Goal: Use online tool/utility: Use online tool/utility

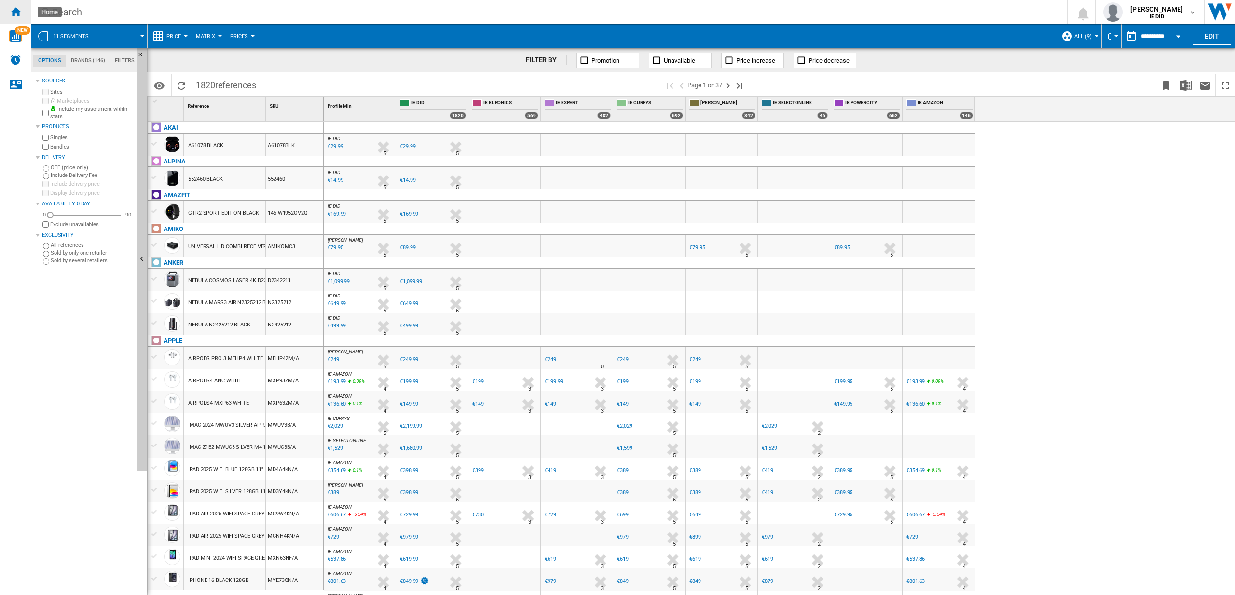
click at [19, 13] on ng-md-icon "Home" at bounding box center [16, 12] width 12 height 12
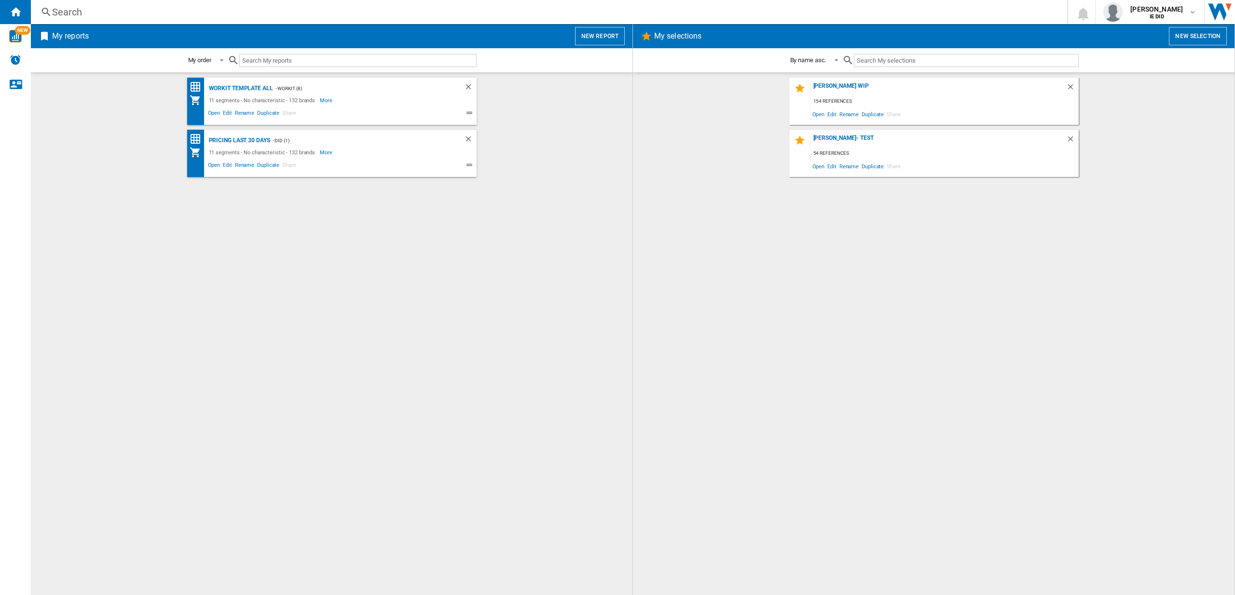
click at [601, 39] on button "New report" at bounding box center [600, 36] width 50 height 18
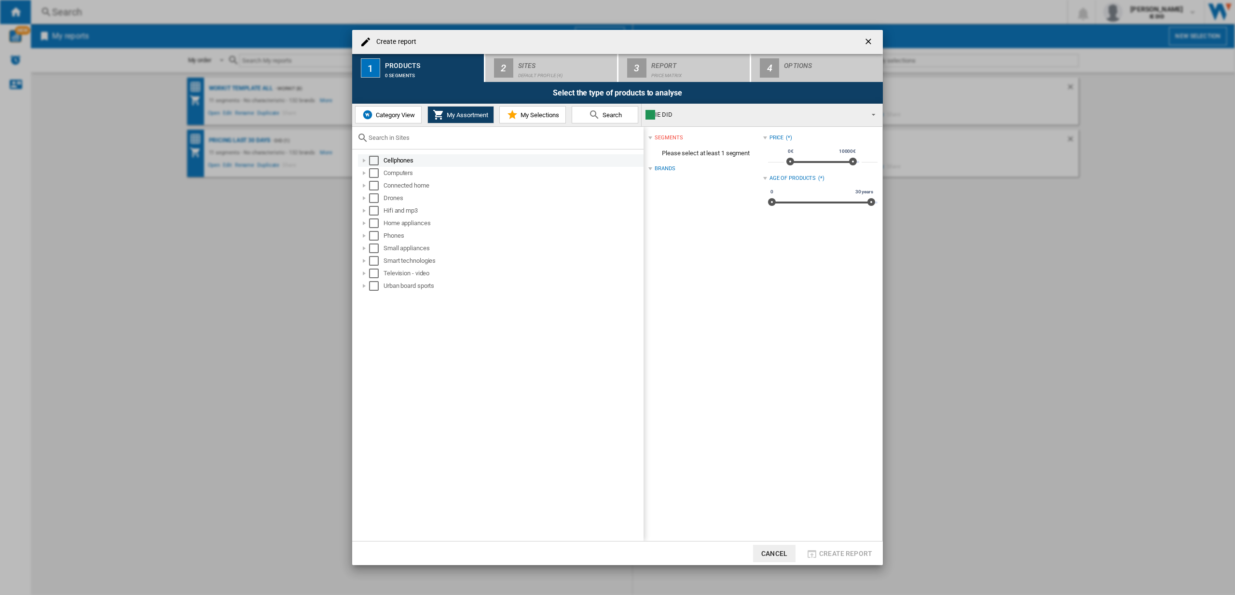
click at [377, 162] on div "Select" at bounding box center [374, 161] width 10 height 10
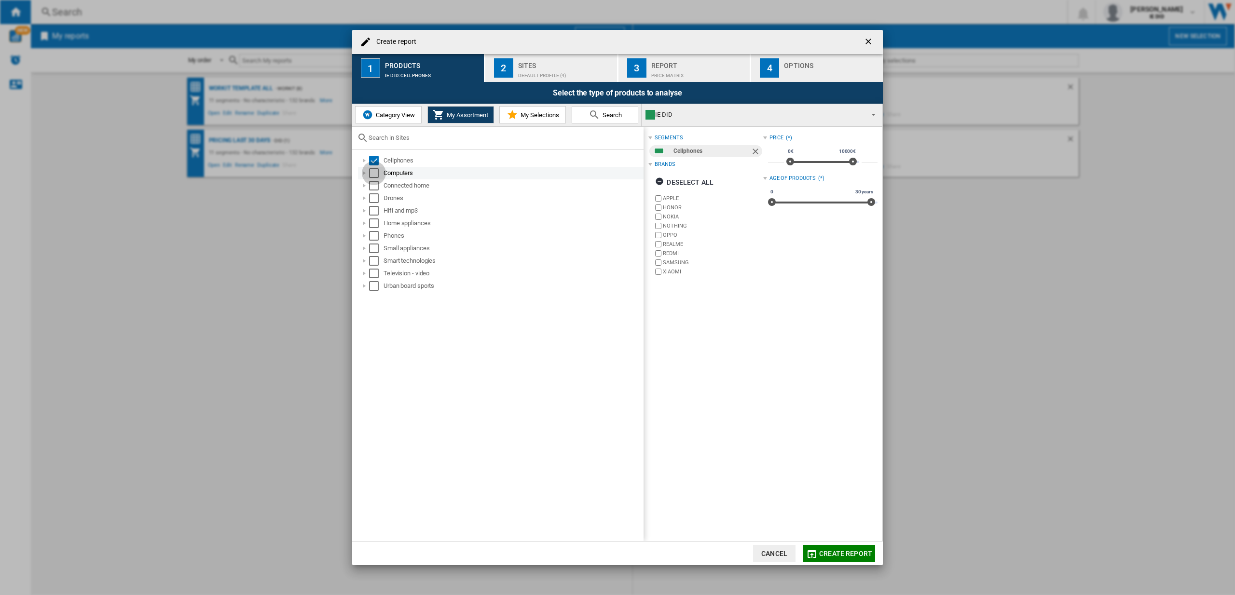
drag, startPoint x: 377, startPoint y: 170, endPoint x: 374, endPoint y: 179, distance: 8.6
click at [377, 171] on div "Select" at bounding box center [374, 173] width 10 height 10
drag, startPoint x: 373, startPoint y: 183, endPoint x: 371, endPoint y: 196, distance: 12.7
click at [373, 183] on div "Select" at bounding box center [374, 186] width 10 height 10
drag, startPoint x: 372, startPoint y: 197, endPoint x: 375, endPoint y: 205, distance: 8.2
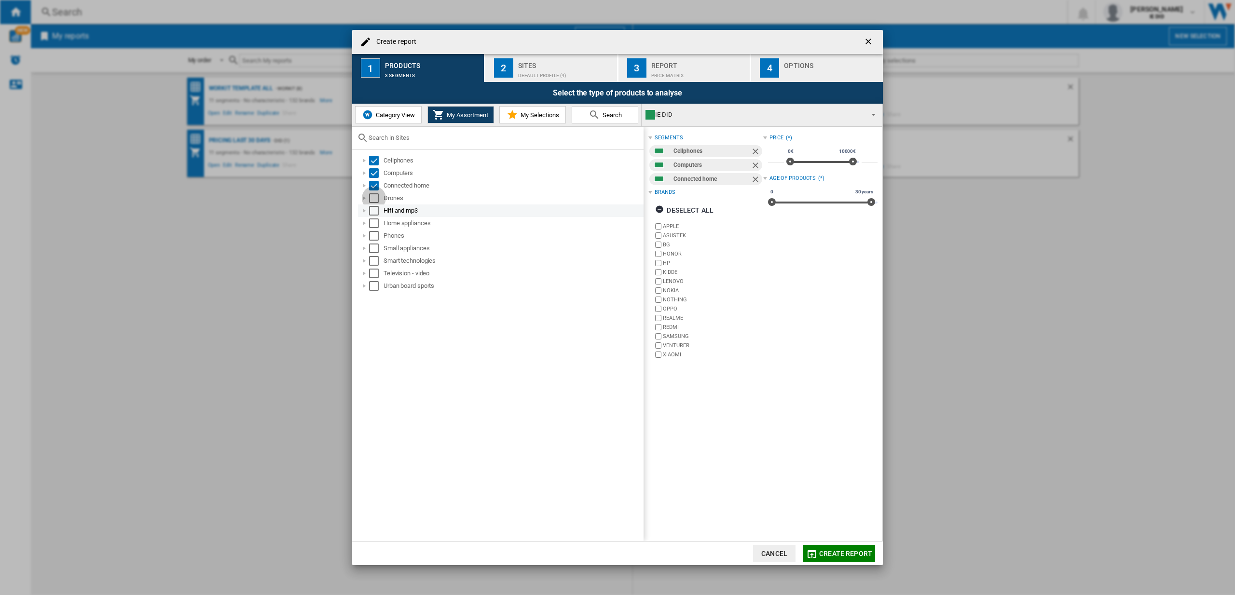
click at [372, 197] on div "Select" at bounding box center [374, 199] width 10 height 10
drag, startPoint x: 375, startPoint y: 208, endPoint x: 378, endPoint y: 214, distance: 6.3
click at [375, 208] on div "Select" at bounding box center [374, 211] width 10 height 10
drag, startPoint x: 378, startPoint y: 217, endPoint x: 378, endPoint y: 226, distance: 8.7
click at [378, 217] on div "Home appliances" at bounding box center [501, 223] width 286 height 13
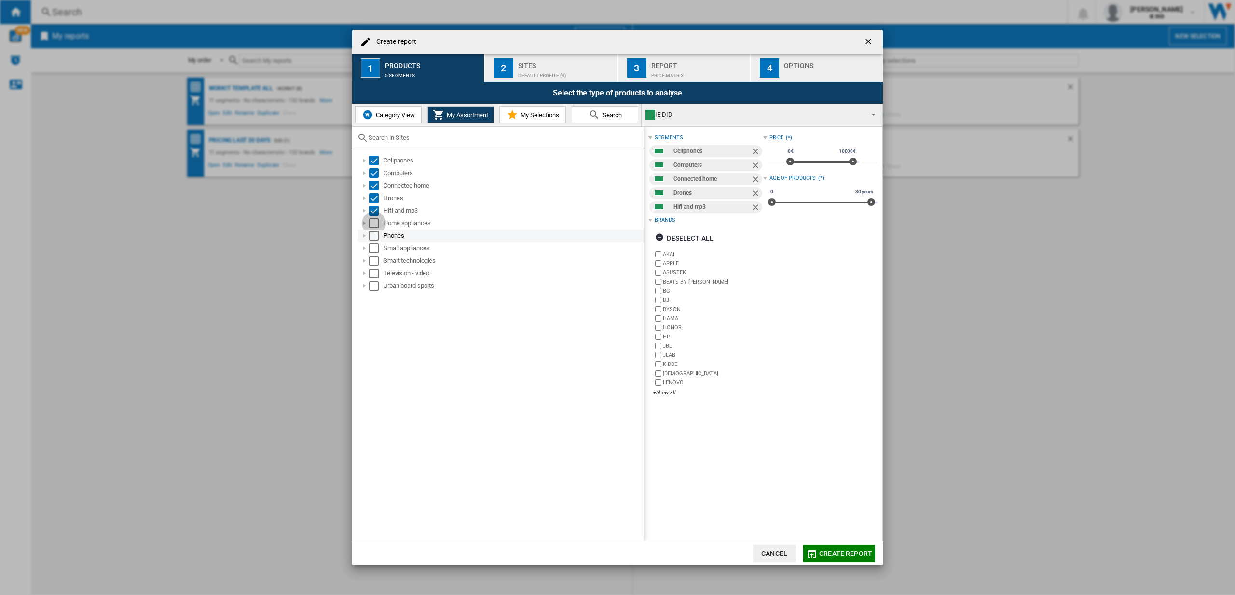
drag, startPoint x: 378, startPoint y: 223, endPoint x: 377, endPoint y: 241, distance: 17.9
click at [378, 223] on div "Select" at bounding box center [374, 224] width 10 height 10
click at [377, 241] on div "Phones" at bounding box center [501, 236] width 286 height 13
click at [378, 250] on div "Select" at bounding box center [374, 249] width 10 height 10
click at [378, 237] on div "Select" at bounding box center [374, 236] width 10 height 10
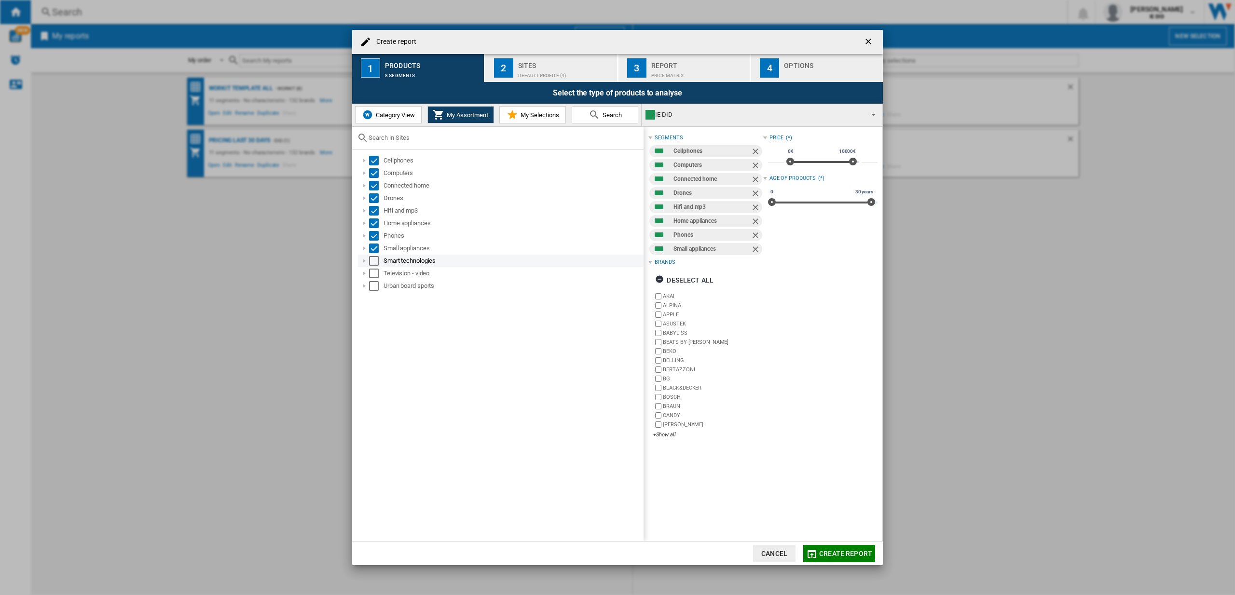
click at [376, 267] on div "Television - video" at bounding box center [501, 273] width 286 height 13
click at [376, 261] on div "Select" at bounding box center [374, 261] width 10 height 10
drag, startPoint x: 375, startPoint y: 275, endPoint x: 379, endPoint y: 286, distance: 11.8
click at [374, 275] on div "Select" at bounding box center [374, 274] width 10 height 10
click at [378, 288] on div "Select" at bounding box center [374, 286] width 10 height 10
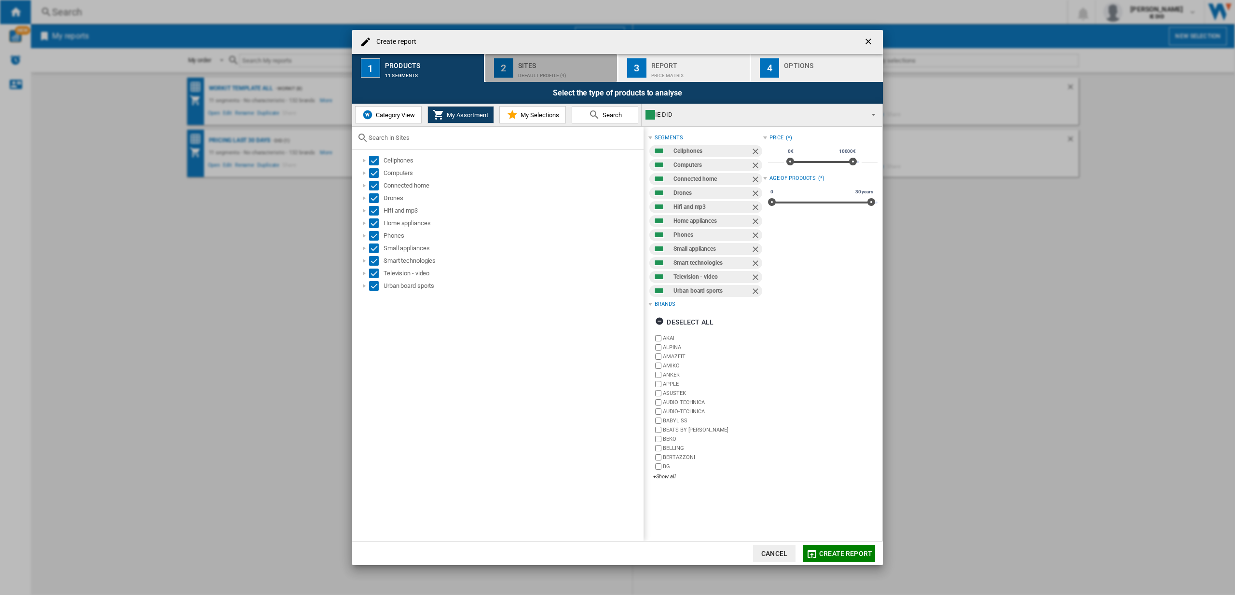
click at [549, 62] on div "Sites" at bounding box center [565, 63] width 95 height 10
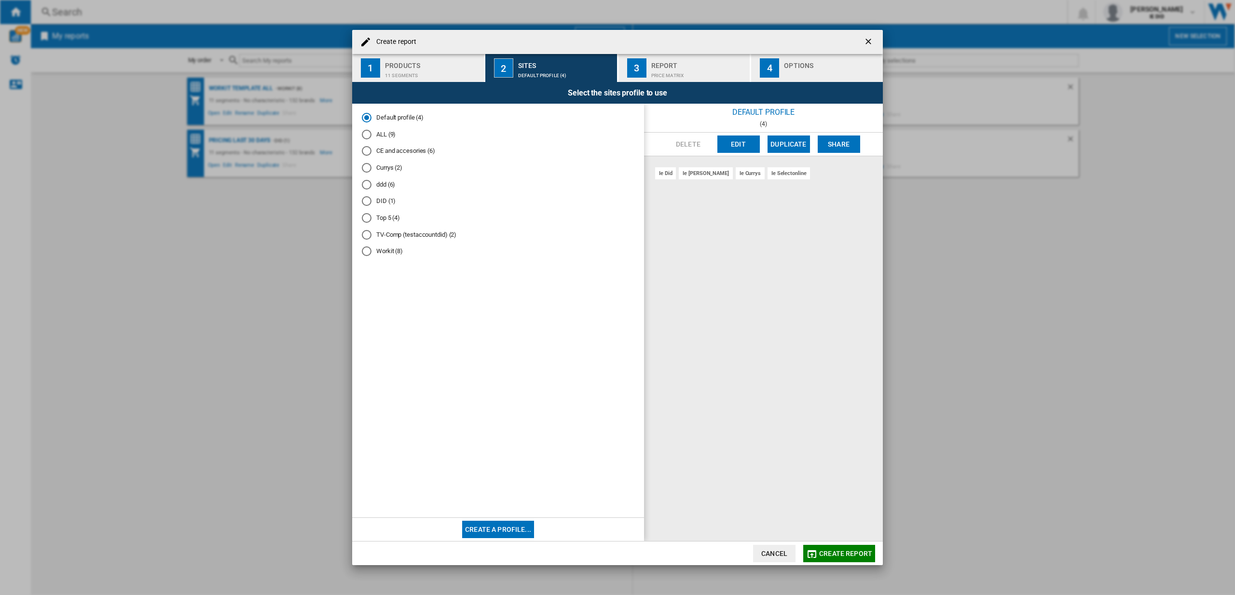
click at [366, 135] on div "ALL (9)" at bounding box center [367, 135] width 10 height 10
click at [841, 555] on span "Create report" at bounding box center [845, 554] width 53 height 8
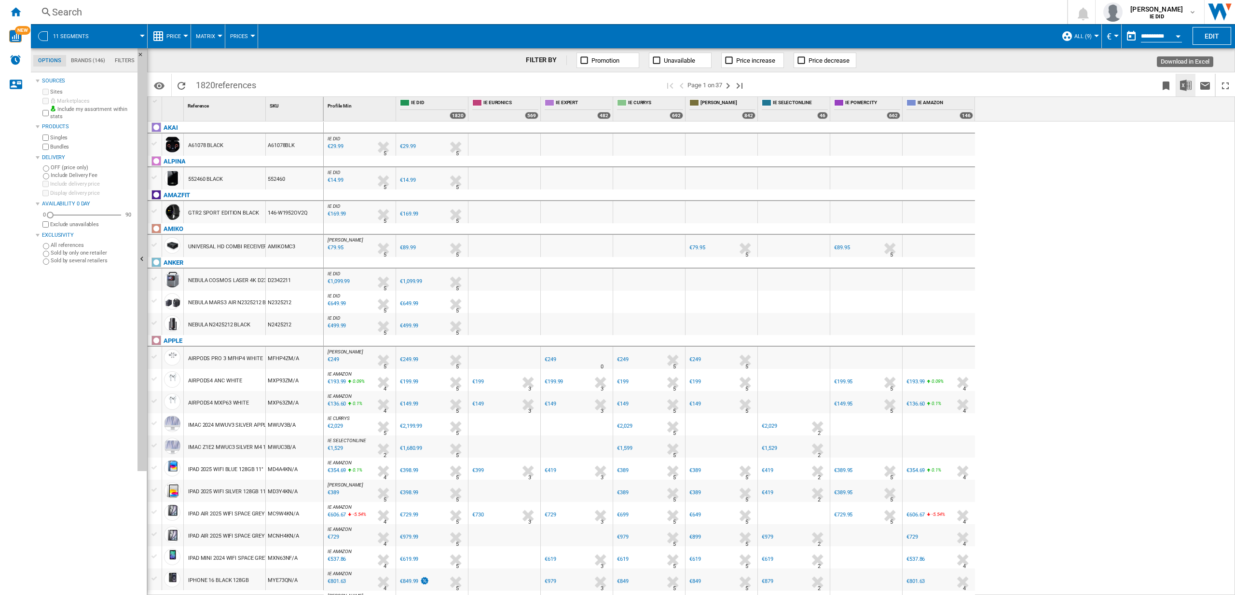
click at [1187, 86] on img "Download in Excel" at bounding box center [1186, 86] width 12 height 12
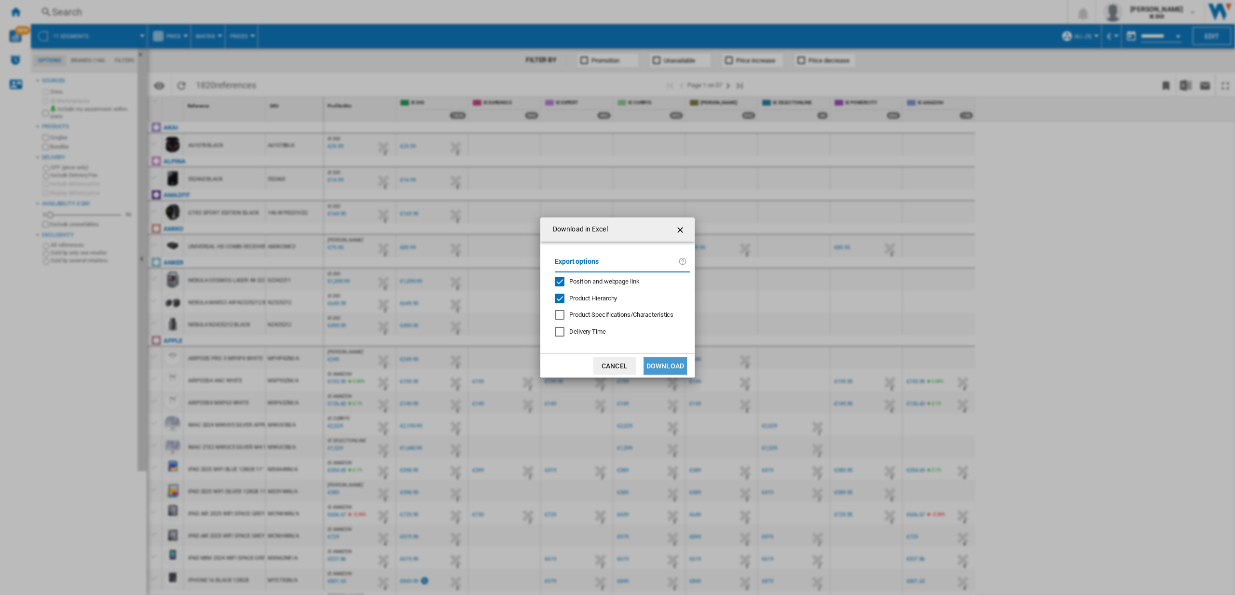
click at [666, 368] on button "Download" at bounding box center [665, 366] width 43 height 17
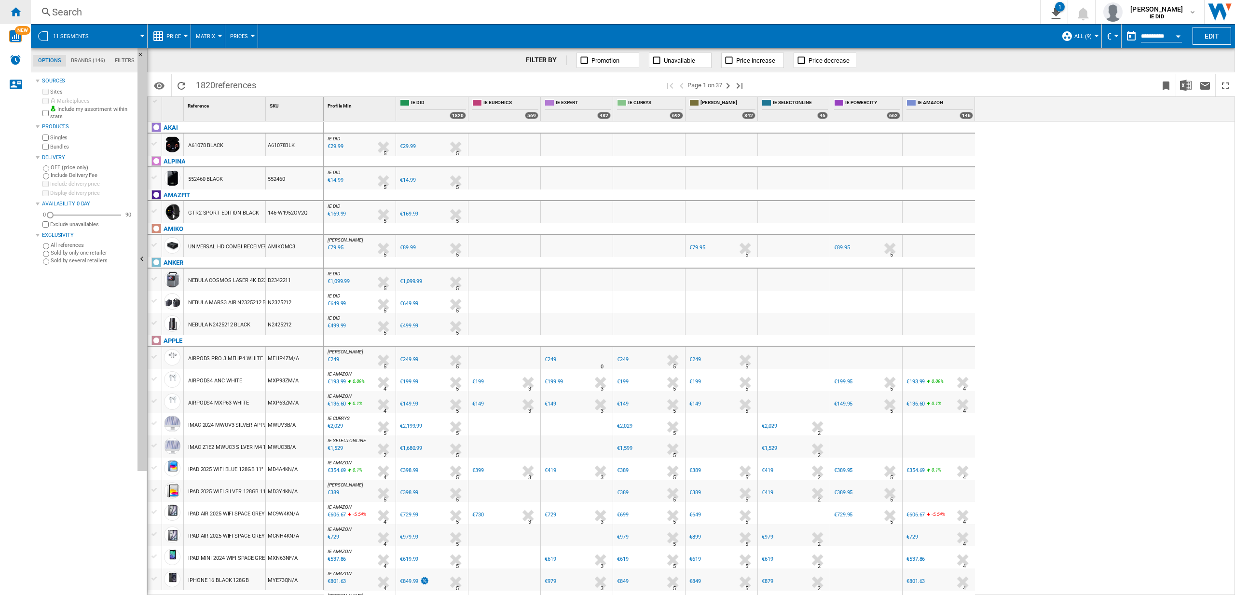
click at [19, 9] on ng-md-icon "Home" at bounding box center [16, 12] width 12 height 12
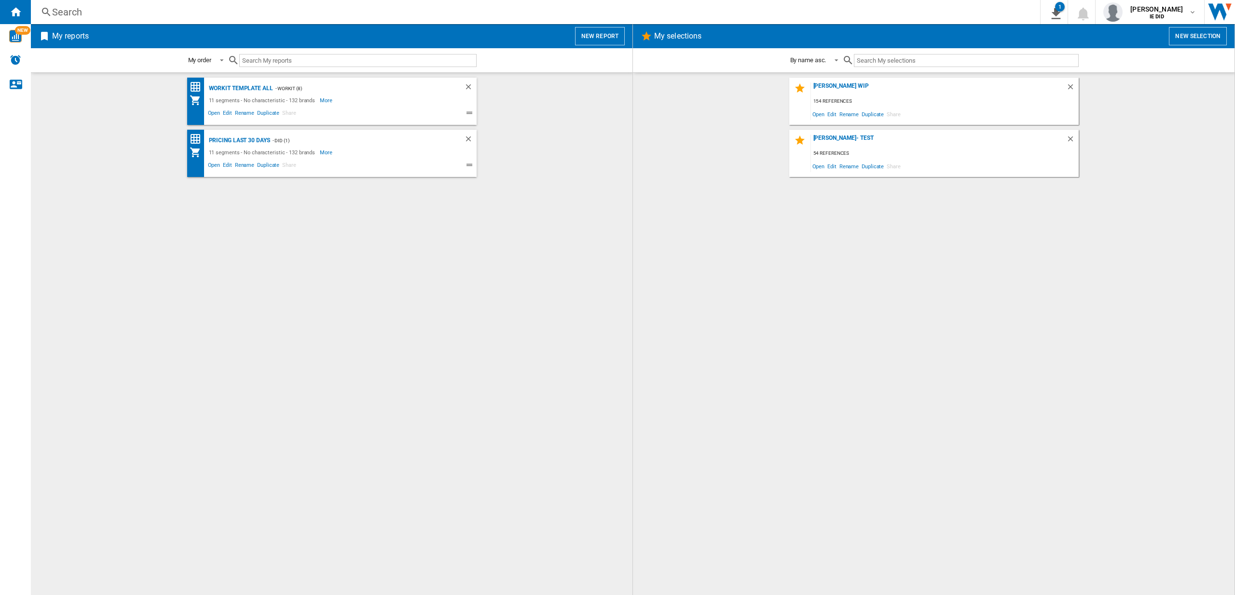
click at [591, 35] on button "New report" at bounding box center [600, 36] width 50 height 18
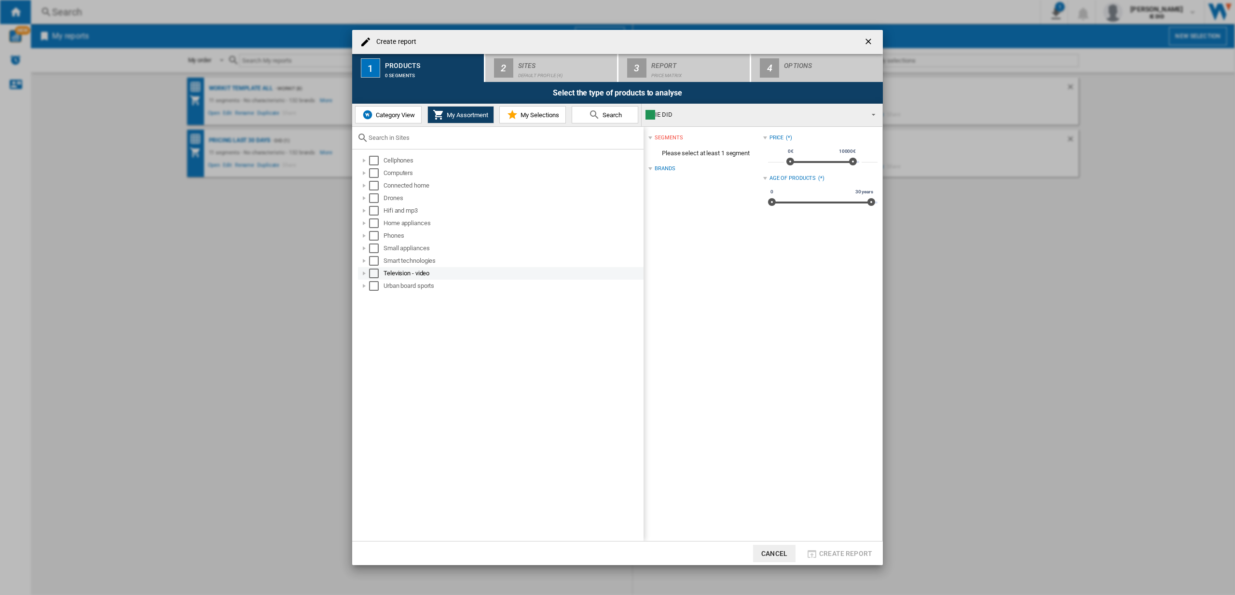
drag, startPoint x: 377, startPoint y: 285, endPoint x: 377, endPoint y: 276, distance: 9.7
click at [377, 285] on div "Select" at bounding box center [374, 286] width 10 height 10
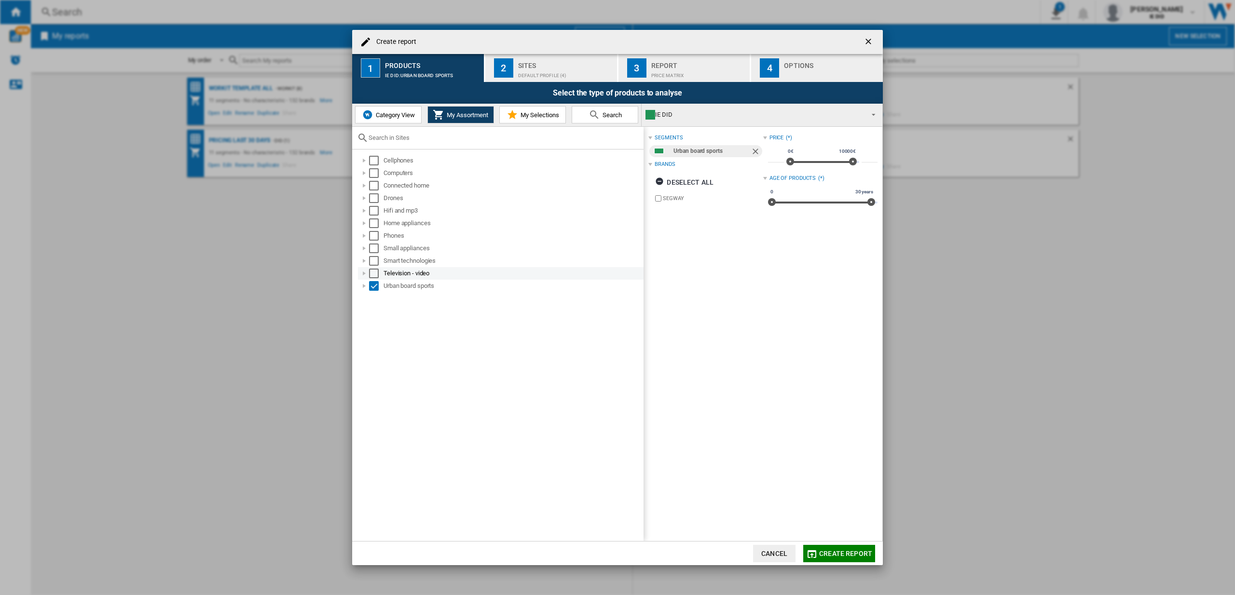
drag, startPoint x: 377, startPoint y: 276, endPoint x: 379, endPoint y: 269, distance: 7.0
click at [378, 273] on div "Select" at bounding box center [374, 274] width 10 height 10
drag, startPoint x: 377, startPoint y: 259, endPoint x: 378, endPoint y: 242, distance: 17.0
click at [377, 259] on div "Select" at bounding box center [374, 261] width 10 height 10
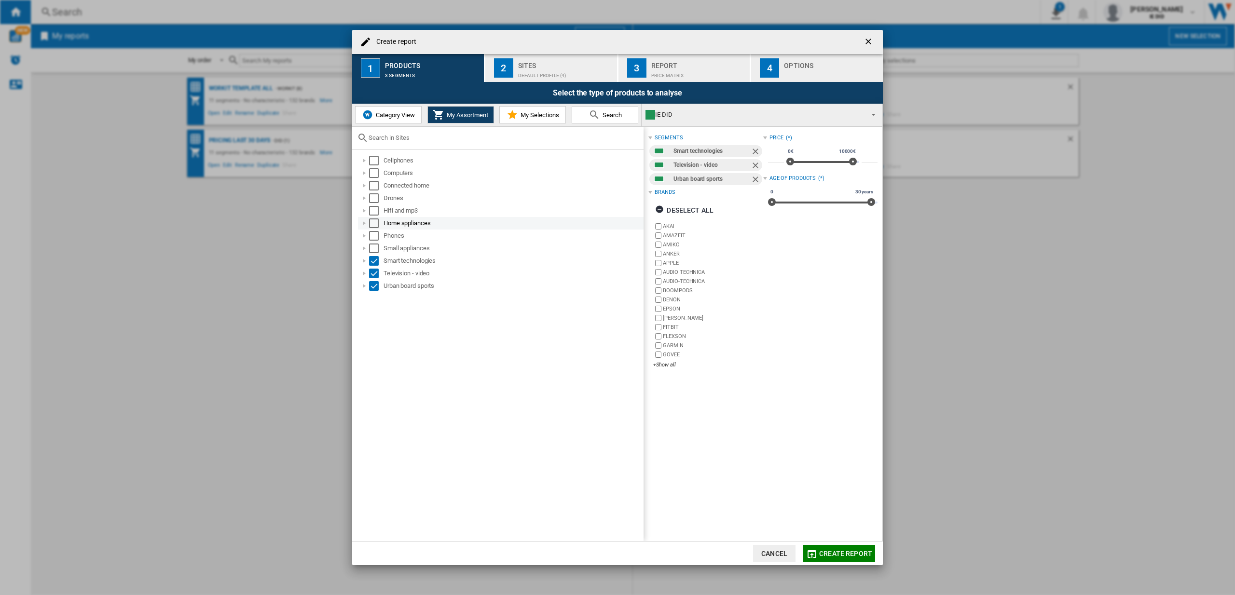
drag, startPoint x: 378, startPoint y: 242, endPoint x: 379, endPoint y: 227, distance: 15.4
click at [378, 242] on div "Small appliances" at bounding box center [501, 248] width 286 height 13
click at [379, 227] on md-checkbox "Select" at bounding box center [376, 224] width 14 height 10
click at [374, 238] on div "Select" at bounding box center [374, 236] width 10 height 10
drag, startPoint x: 374, startPoint y: 247, endPoint x: 377, endPoint y: 217, distance: 30.1
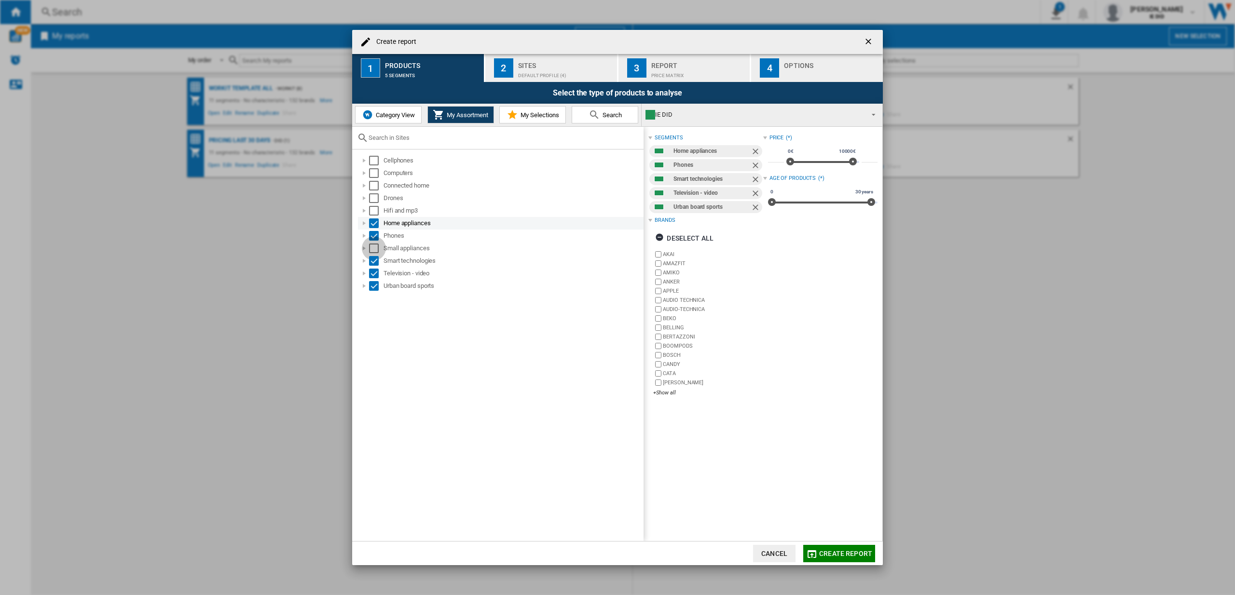
click at [375, 246] on div "Select" at bounding box center [374, 249] width 10 height 10
click at [377, 210] on div "Select" at bounding box center [374, 211] width 10 height 10
drag, startPoint x: 375, startPoint y: 198, endPoint x: 374, endPoint y: 179, distance: 18.8
click at [375, 197] on div "Select" at bounding box center [374, 199] width 10 height 10
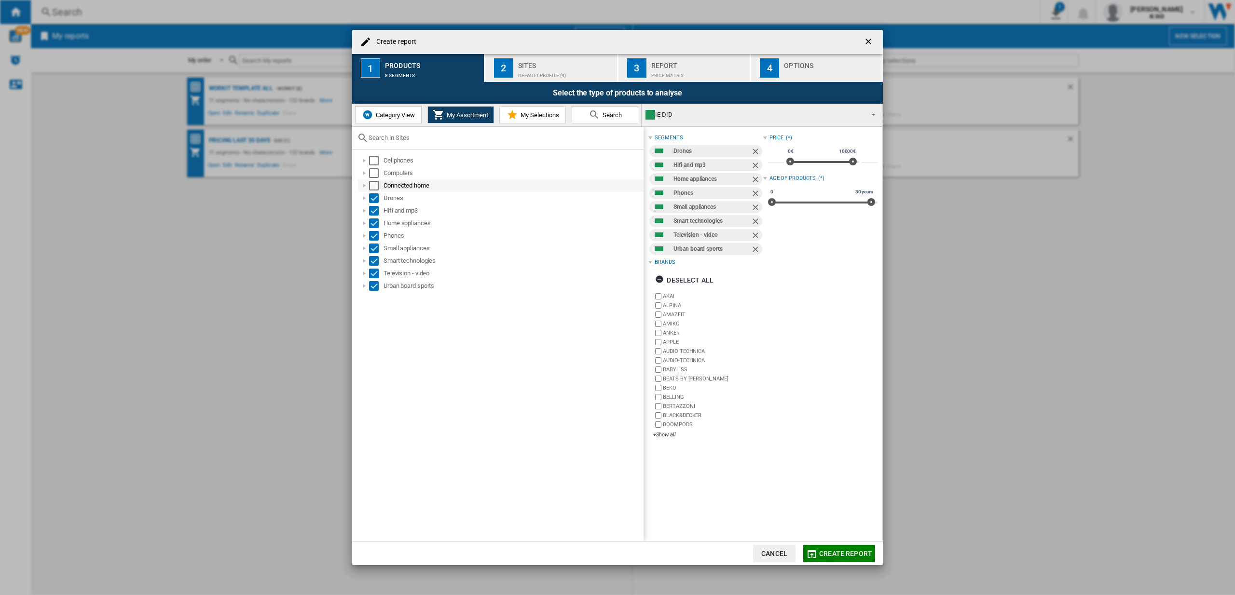
click at [374, 180] on div "Connected home" at bounding box center [501, 186] width 286 height 13
click at [376, 161] on div "Select" at bounding box center [374, 161] width 10 height 10
click at [374, 171] on div "Select" at bounding box center [374, 173] width 10 height 10
drag, startPoint x: 373, startPoint y: 190, endPoint x: 379, endPoint y: 188, distance: 6.1
click at [373, 190] on div "Select" at bounding box center [374, 186] width 10 height 10
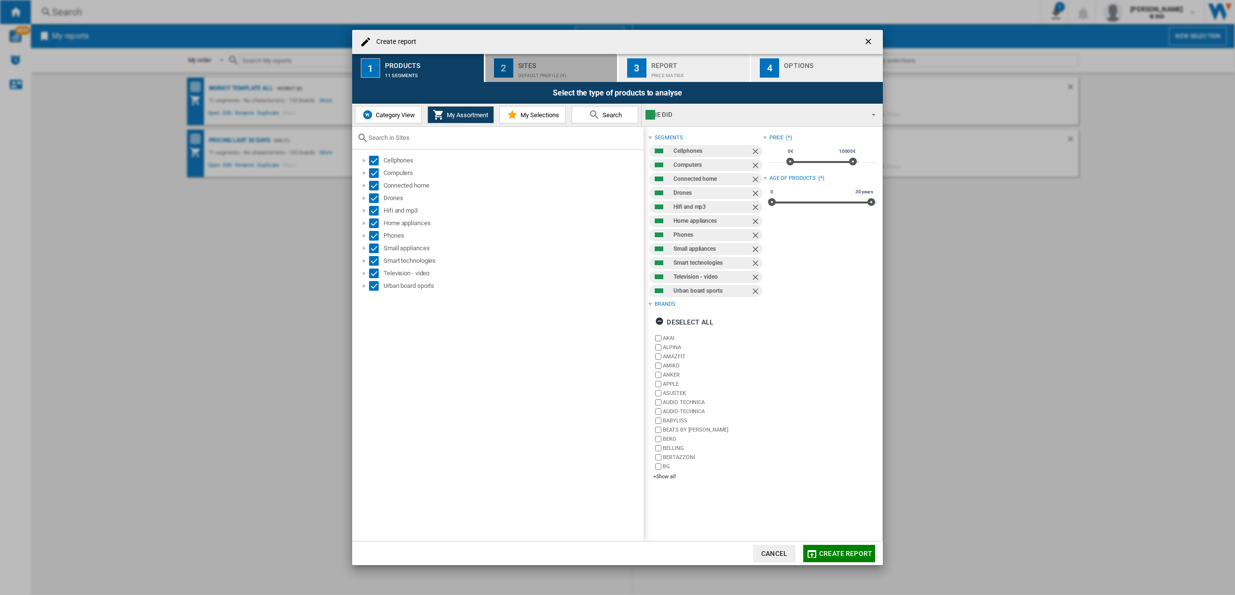
click at [558, 73] on div "Default profile (4)" at bounding box center [565, 73] width 95 height 10
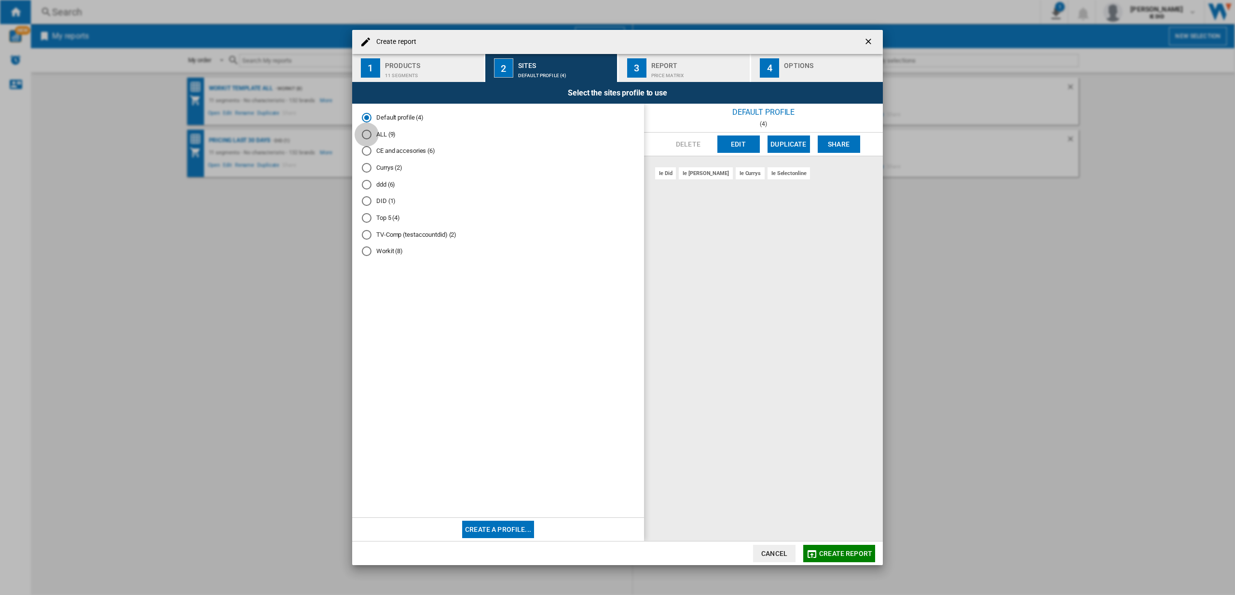
click at [368, 135] on div "ALL (9)" at bounding box center [367, 135] width 10 height 10
click at [423, 76] on div "11 segments" at bounding box center [432, 73] width 95 height 10
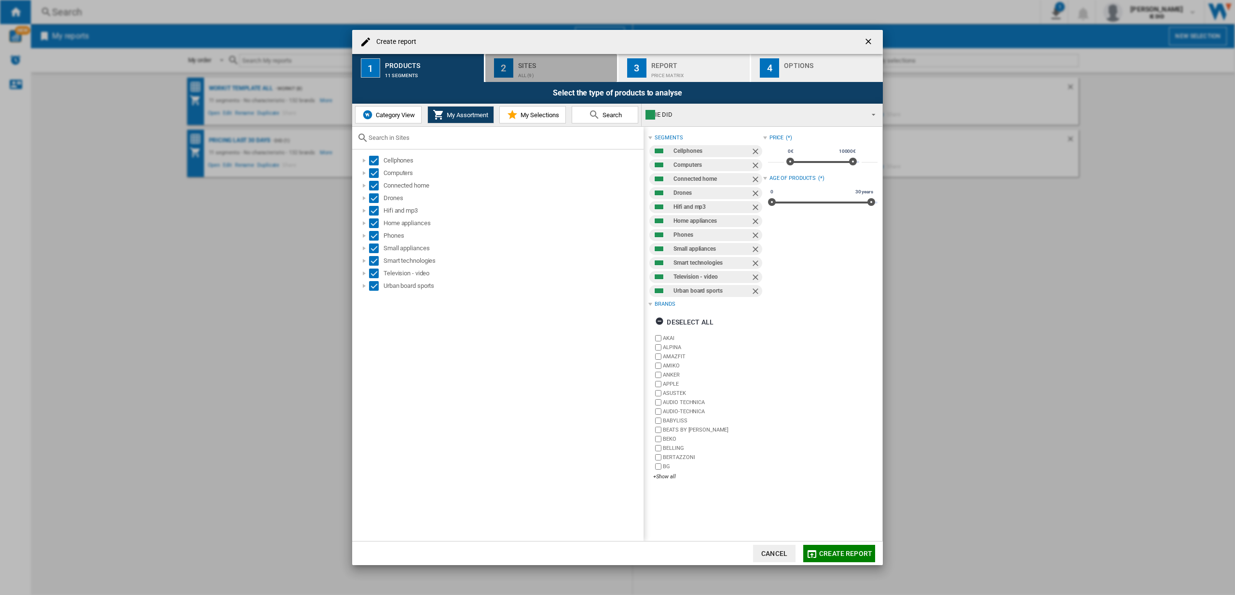
click at [553, 65] on div "Sites" at bounding box center [565, 63] width 95 height 10
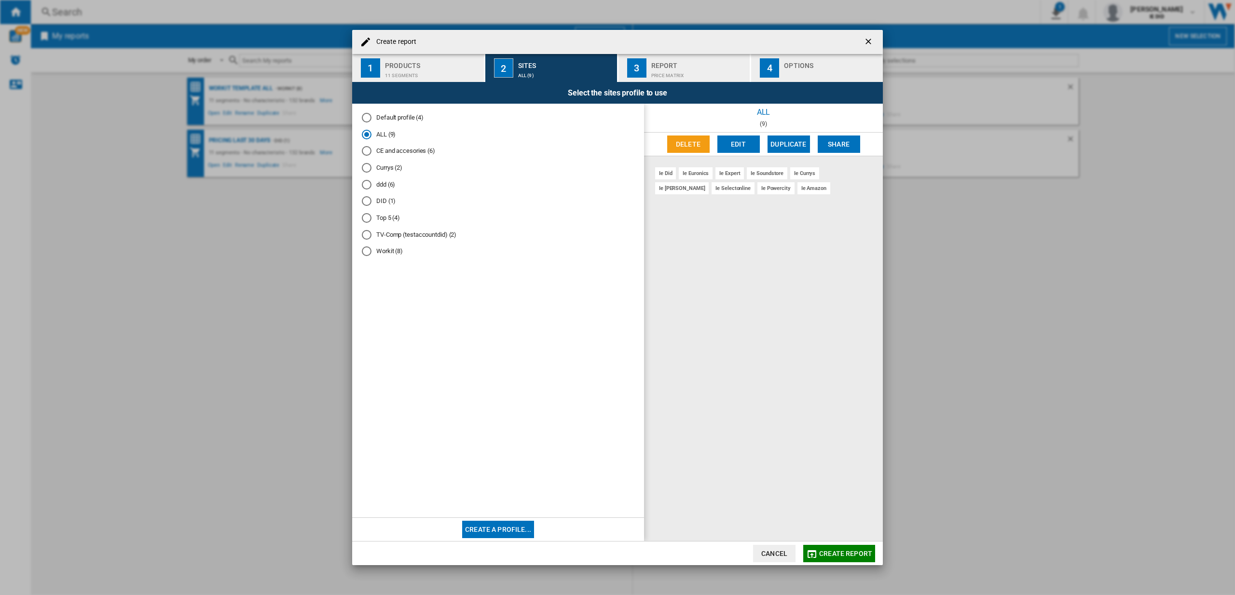
click at [371, 133] on div "ALL (9)" at bounding box center [367, 135] width 10 height 10
click at [832, 550] on span "Create report" at bounding box center [845, 554] width 53 height 8
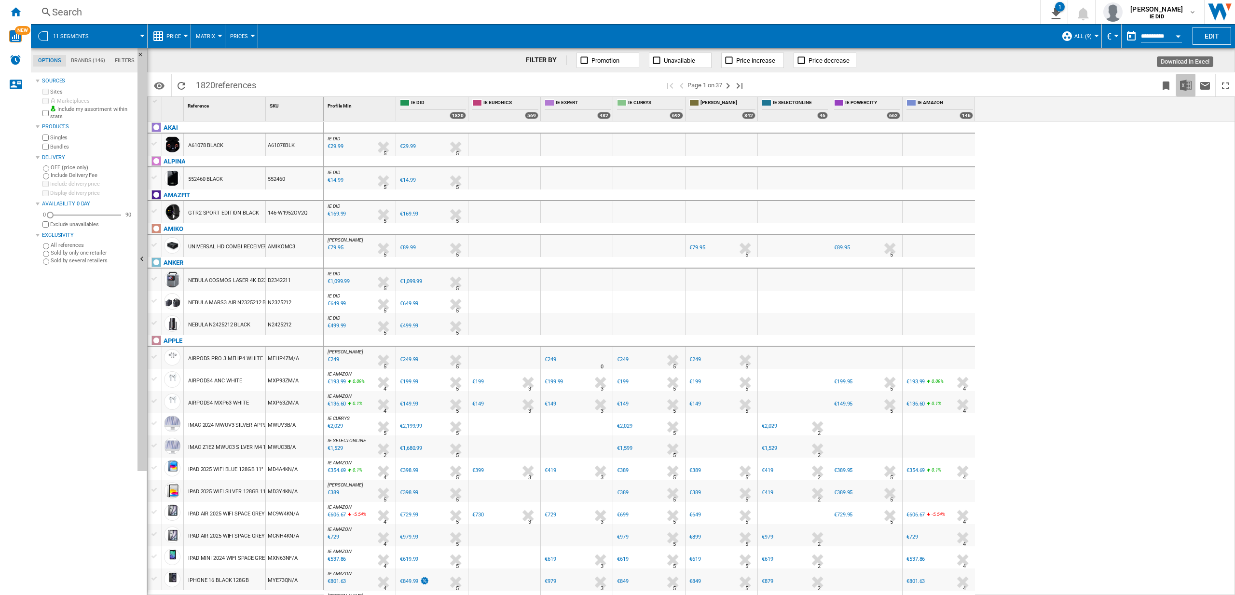
click at [1185, 87] on img "Download in Excel" at bounding box center [1186, 86] width 12 height 12
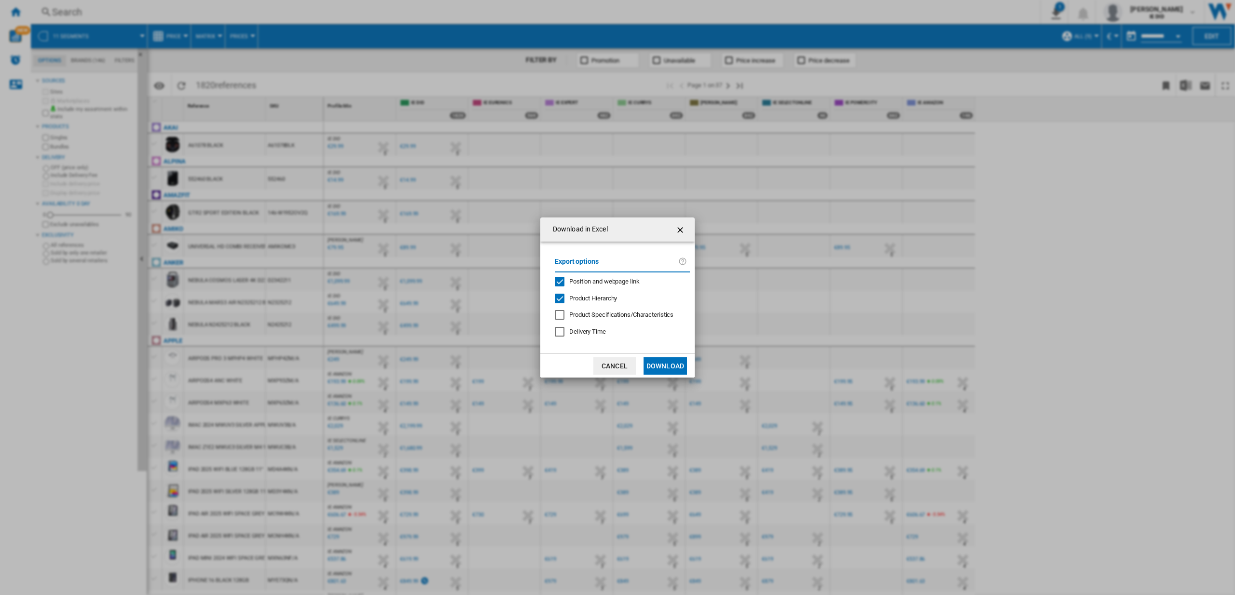
click at [367, 195] on div "Download in Excel Export options Position and webpage link Product Hierarchy Pr…" at bounding box center [617, 297] width 1235 height 595
click at [683, 234] on ng-md-icon "getI18NText('BUTTONS.CLOSE_DIALOG')" at bounding box center [682, 230] width 12 height 12
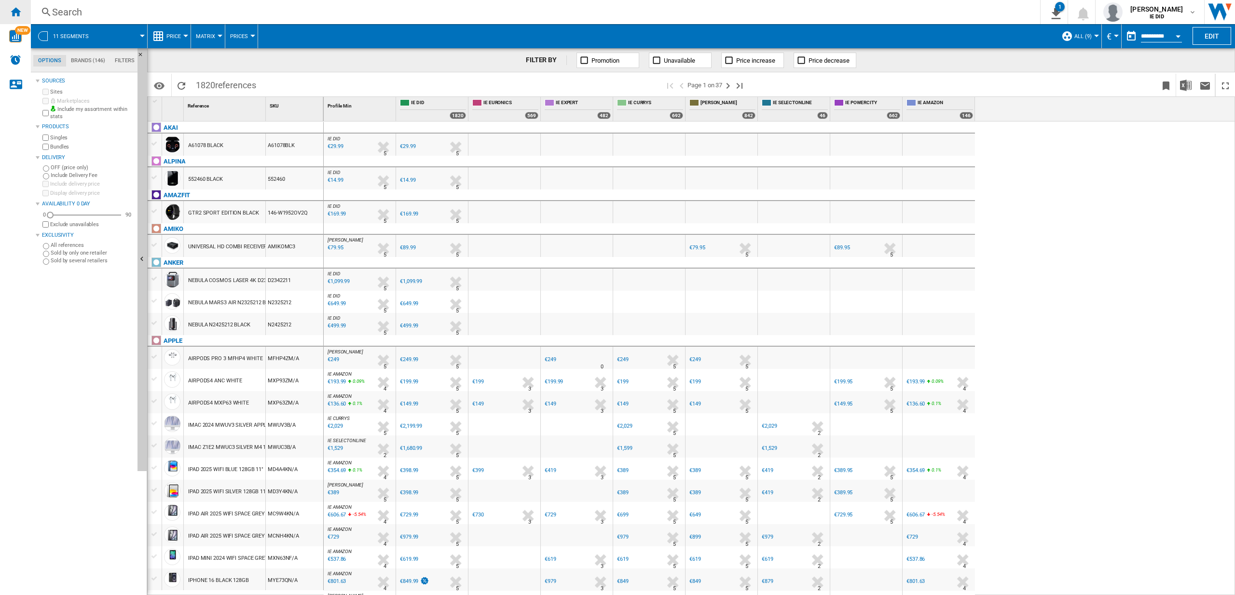
click at [14, 8] on ng-md-icon "Home" at bounding box center [16, 12] width 12 height 12
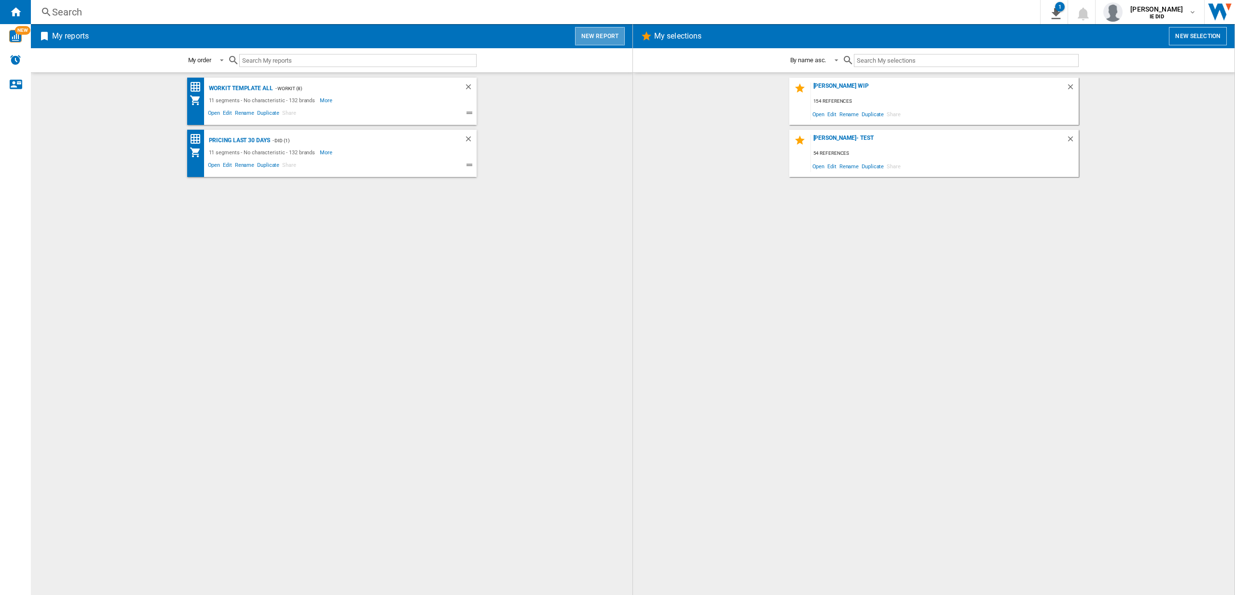
click at [615, 38] on button "New report" at bounding box center [600, 36] width 50 height 18
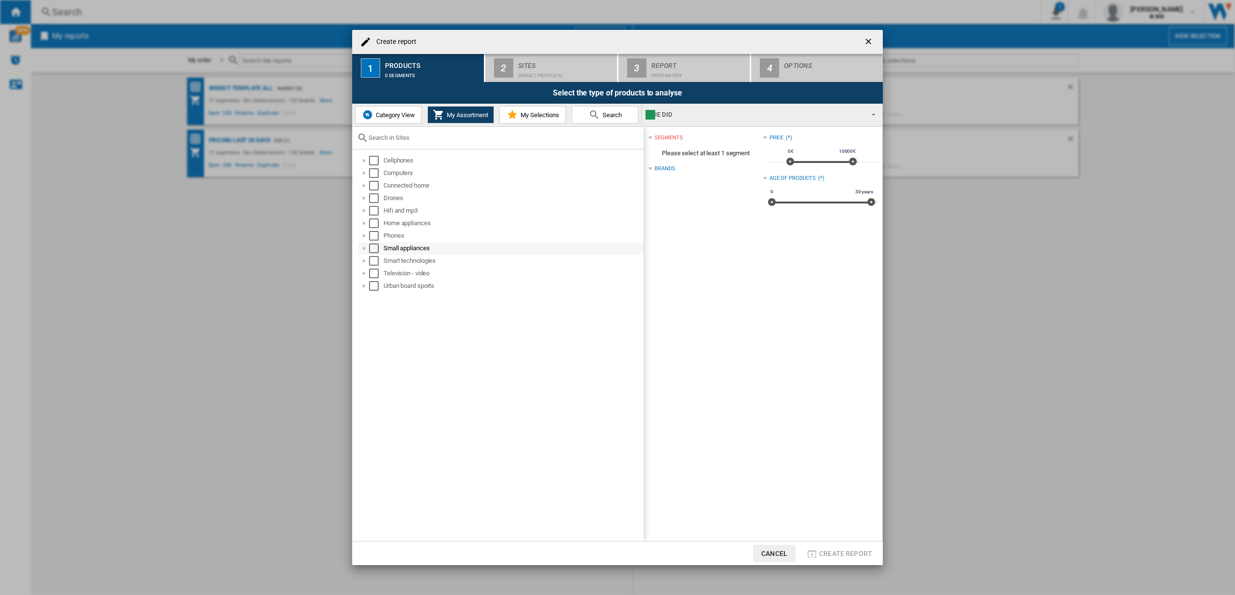
drag, startPoint x: 378, startPoint y: 267, endPoint x: 377, endPoint y: 251, distance: 15.4
click at [378, 265] on ol "Cellphones Computers Connected home Drones Hifi and mp3 Home appliances Phones …" at bounding box center [500, 223] width 287 height 138
drag, startPoint x: 376, startPoint y: 240, endPoint x: 383, endPoint y: 221, distance: 20.8
click at [377, 239] on div "Select" at bounding box center [374, 236] width 10 height 10
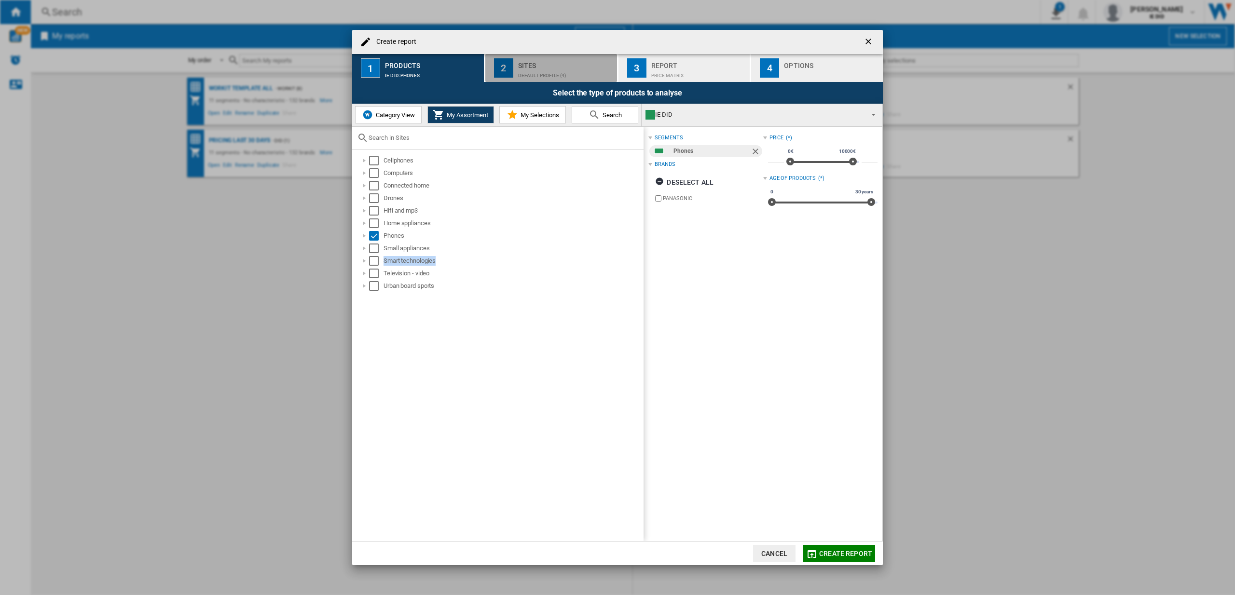
click at [540, 63] on div "Sites" at bounding box center [565, 63] width 95 height 10
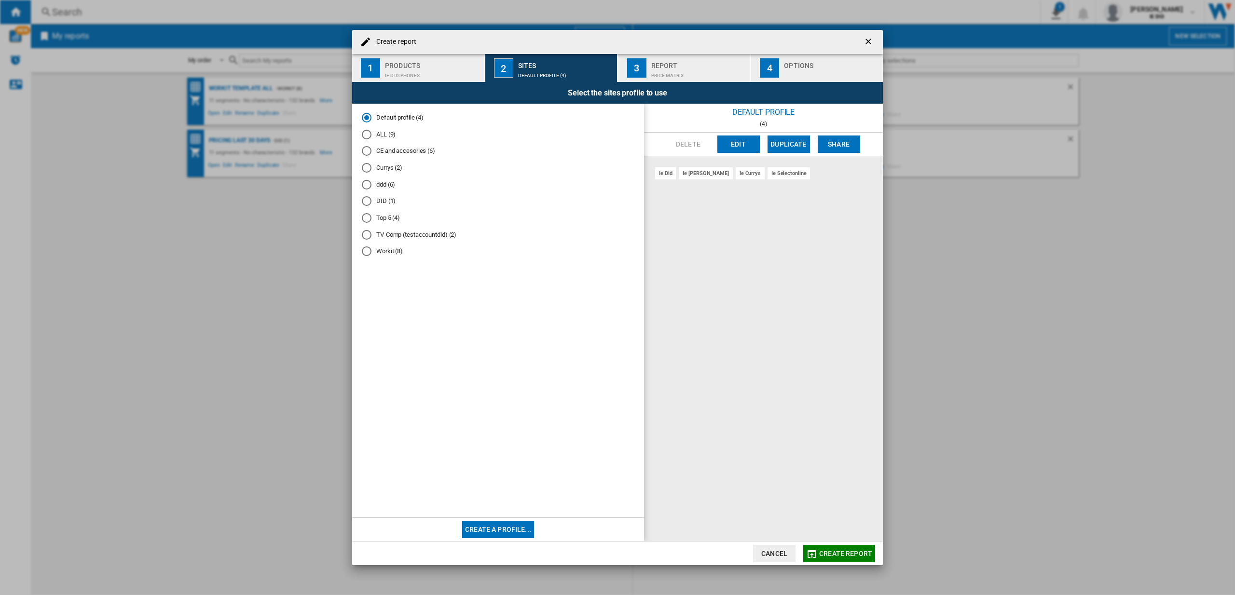
click at [868, 40] on ng-md-icon "getI18NText('BUTTONS.CLOSE_DIALOG')" at bounding box center [870, 43] width 12 height 12
